Goal: Task Accomplishment & Management: Manage account settings

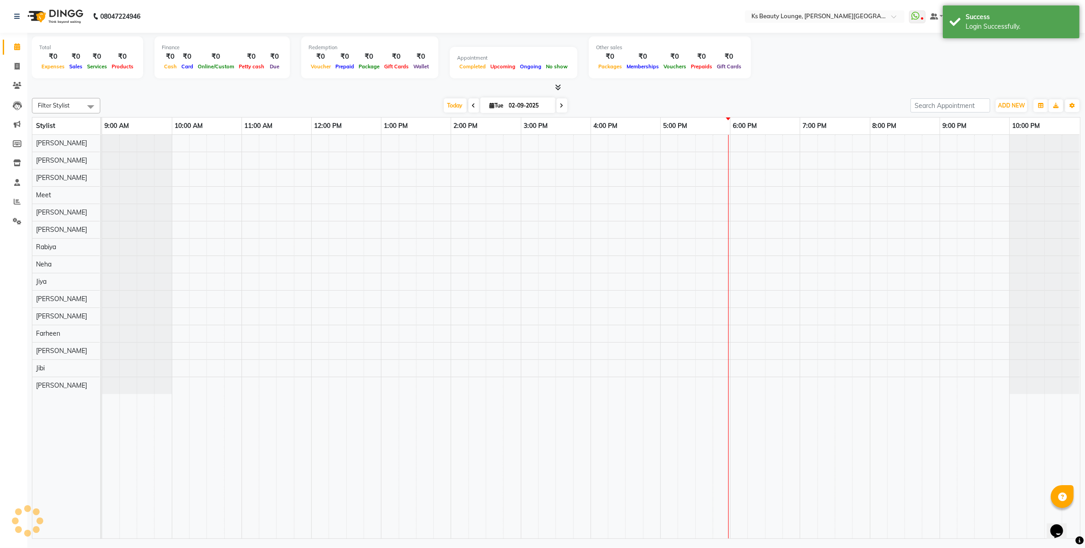
select select "en"
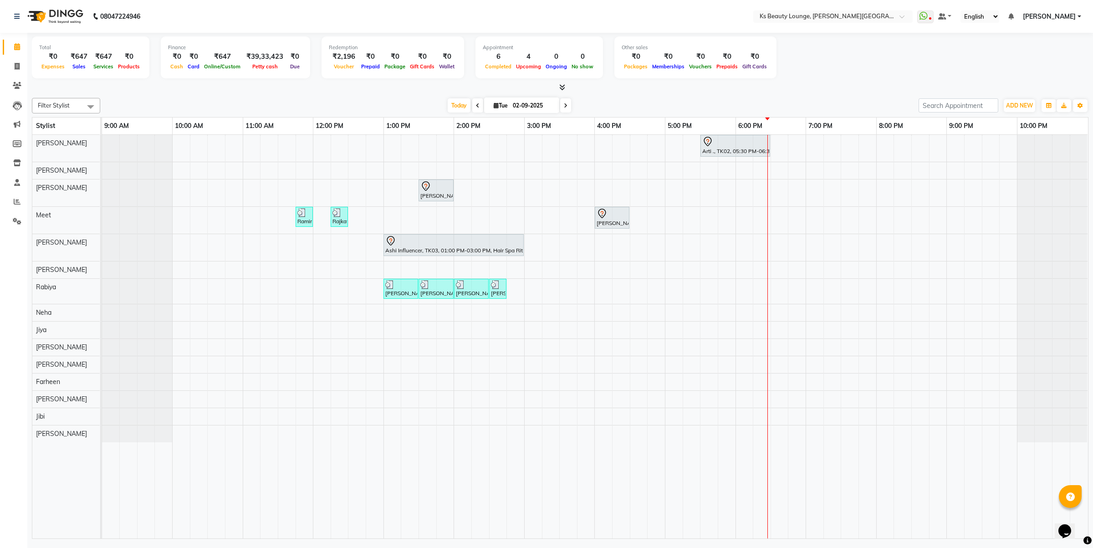
click at [476, 103] on icon at bounding box center [478, 105] width 4 height 5
type input "01-09-2025"
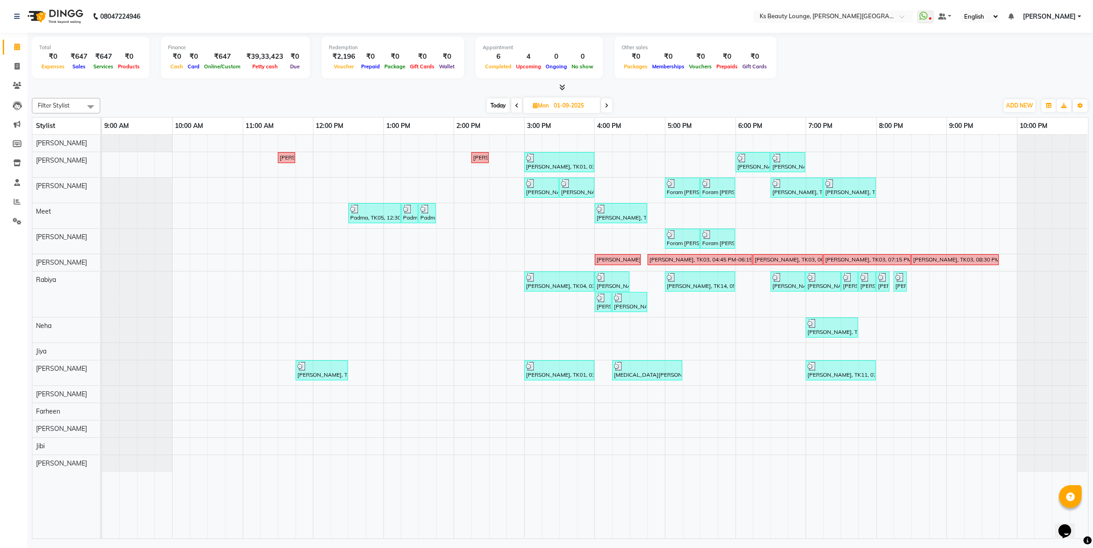
click at [1079, 12] on link "[PERSON_NAME]" at bounding box center [1052, 17] width 58 height 10
click at [1053, 67] on link "Sign out" at bounding box center [1034, 63] width 83 height 14
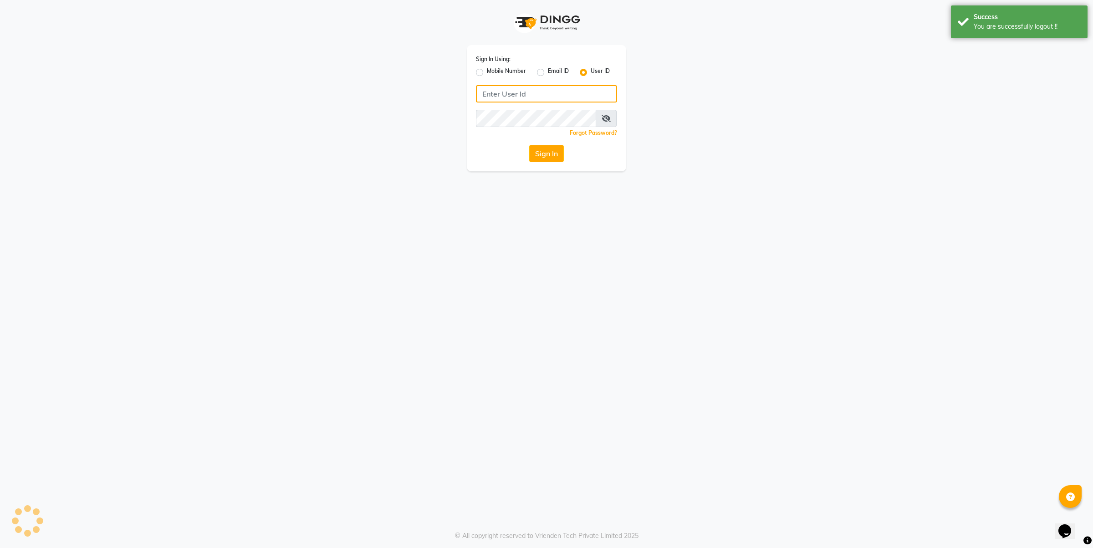
type input "9766246474"
click at [589, 67] on div "User ID" at bounding box center [595, 72] width 30 height 11
click at [483, 67] on div "Mobile Number" at bounding box center [501, 72] width 50 height 11
click at [607, 71] on label "User ID" at bounding box center [600, 72] width 19 height 11
click at [597, 71] on input "User ID" at bounding box center [594, 70] width 6 height 6
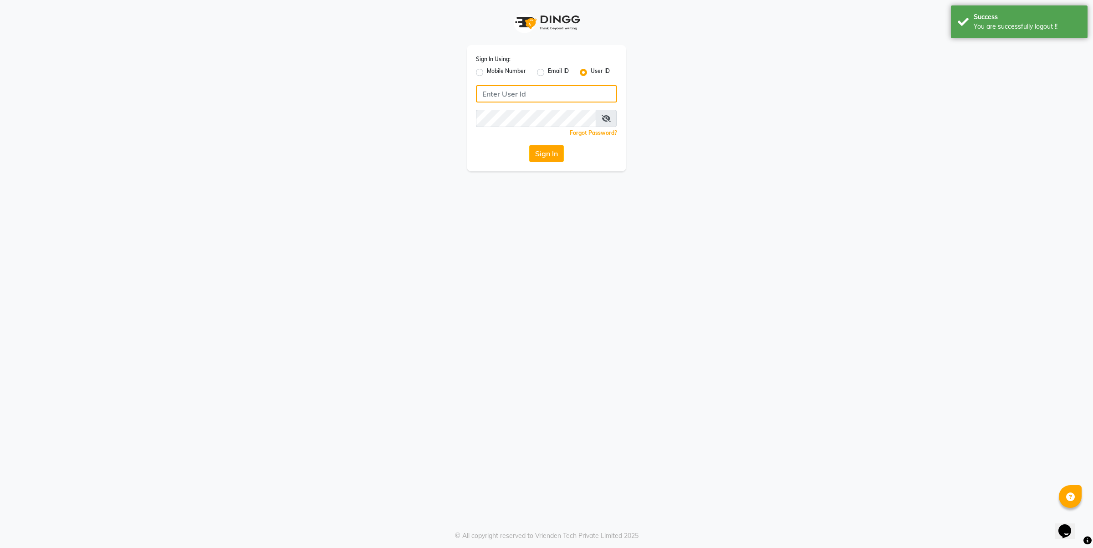
click at [566, 90] on input "Username" at bounding box center [546, 93] width 141 height 17
type input "[PERSON_NAME]"
click at [547, 161] on button "Sign In" at bounding box center [546, 153] width 35 height 17
